Goal: Information Seeking & Learning: Learn about a topic

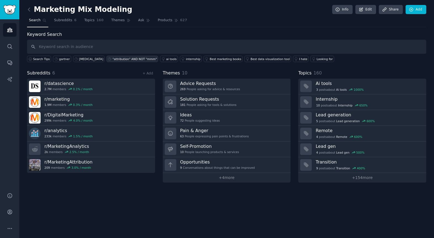
click at [114, 59] on div ""attribution" AND NOT "mmm"" at bounding box center [135, 59] width 44 height 4
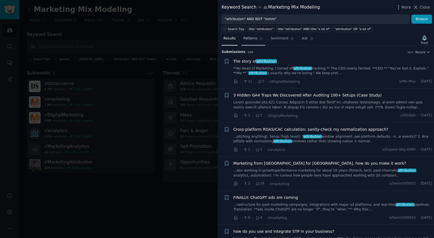
click at [253, 41] on span "Patterns" at bounding box center [250, 38] width 14 height 5
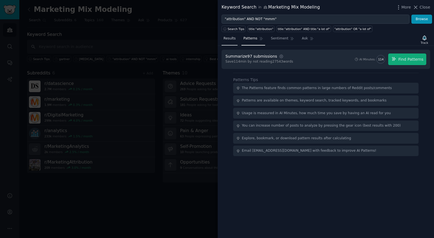
click at [232, 41] on link "Results" at bounding box center [229, 39] width 16 height 11
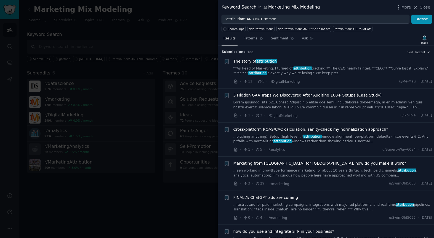
click at [17, 60] on div at bounding box center [217, 119] width 434 height 238
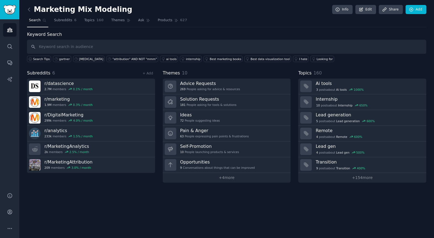
click at [103, 194] on div "Marketing Mix Modeling Info Edit Share Add Search Subreddits 6 Topics 160 Theme…" at bounding box center [226, 119] width 414 height 238
